Goal: Information Seeking & Learning: Learn about a topic

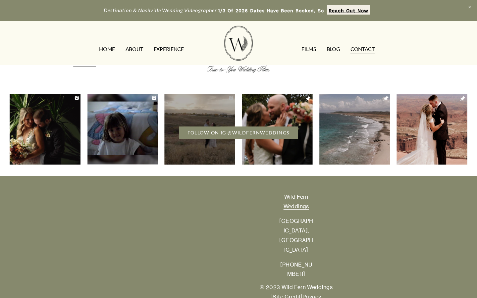
scroll to position [590, 0]
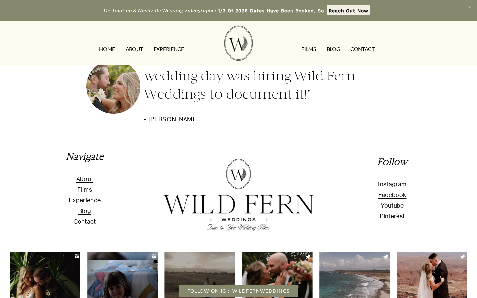
click at [306, 53] on link "FILMS" at bounding box center [308, 49] width 14 height 11
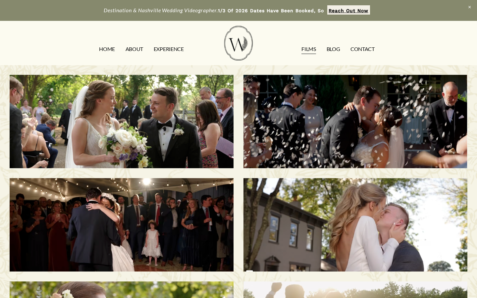
scroll to position [8, 0]
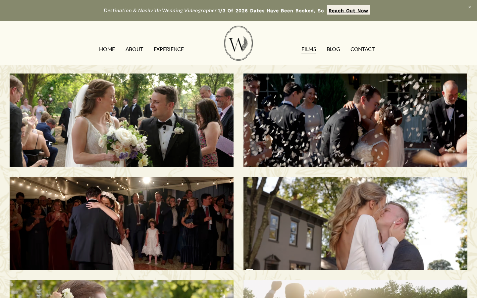
click at [285, 149] on div "Savannah & [PERSON_NAME] | [GEOGRAPHIC_DATA], [GEOGRAPHIC_DATA]" at bounding box center [355, 119] width 224 height 93
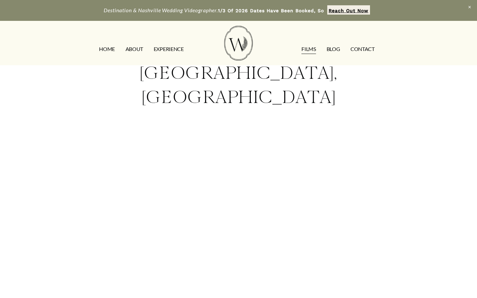
scroll to position [46, 0]
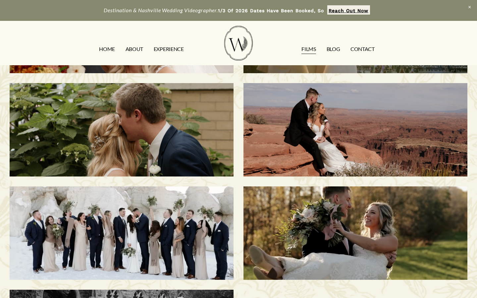
scroll to position [301, 0]
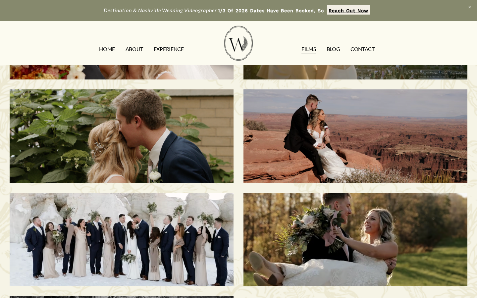
click at [161, 126] on h3 "Ashley & Jacob | Nashville, TN" at bounding box center [121, 136] width 193 height 78
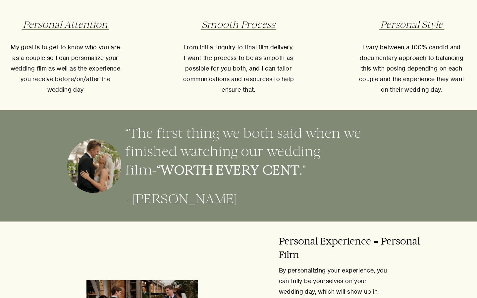
scroll to position [1070, 0]
drag, startPoint x: 431, startPoint y: 261, endPoint x: 402, endPoint y: 5, distance: 258.1
click at [402, 5] on div "What you receive when you choose Wild Fern Weddings Personal Attention My goal …" at bounding box center [238, 35] width 477 height 117
drag, startPoint x: 380, startPoint y: 6, endPoint x: 337, endPoint y: 6, distance: 43.0
click at [337, 6] on div "What you receive when you choose Wild Fern Weddings Personal Attention My goal …" at bounding box center [238, 35] width 477 height 117
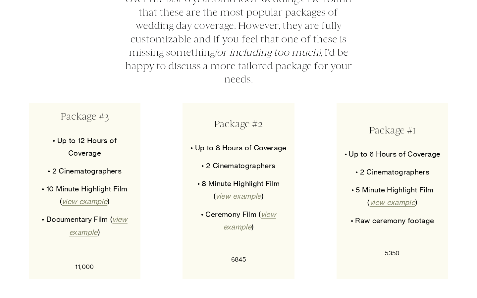
scroll to position [3154, 0]
click at [384, 199] on em "view example" at bounding box center [391, 203] width 45 height 9
click at [84, 215] on em "view example" at bounding box center [98, 225] width 58 height 21
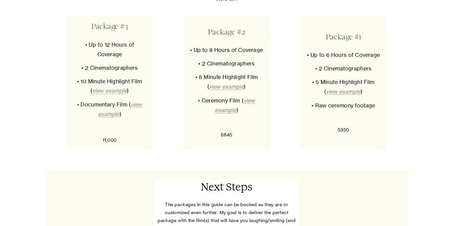
scroll to position [3236, 0]
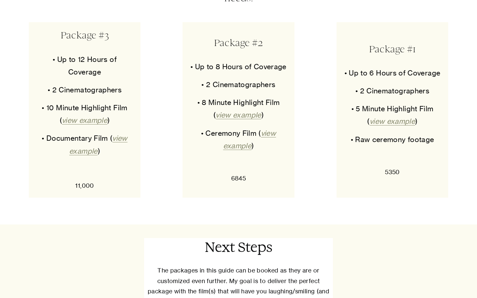
click at [242, 129] on em "view example" at bounding box center [249, 139] width 53 height 21
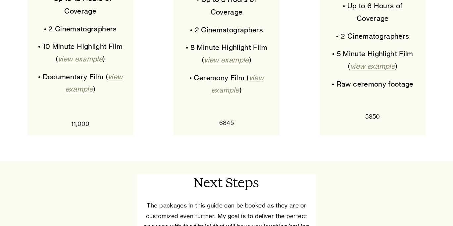
scroll to position [3213, 0]
